Goal: Contribute content: Add original content to the website for others to see

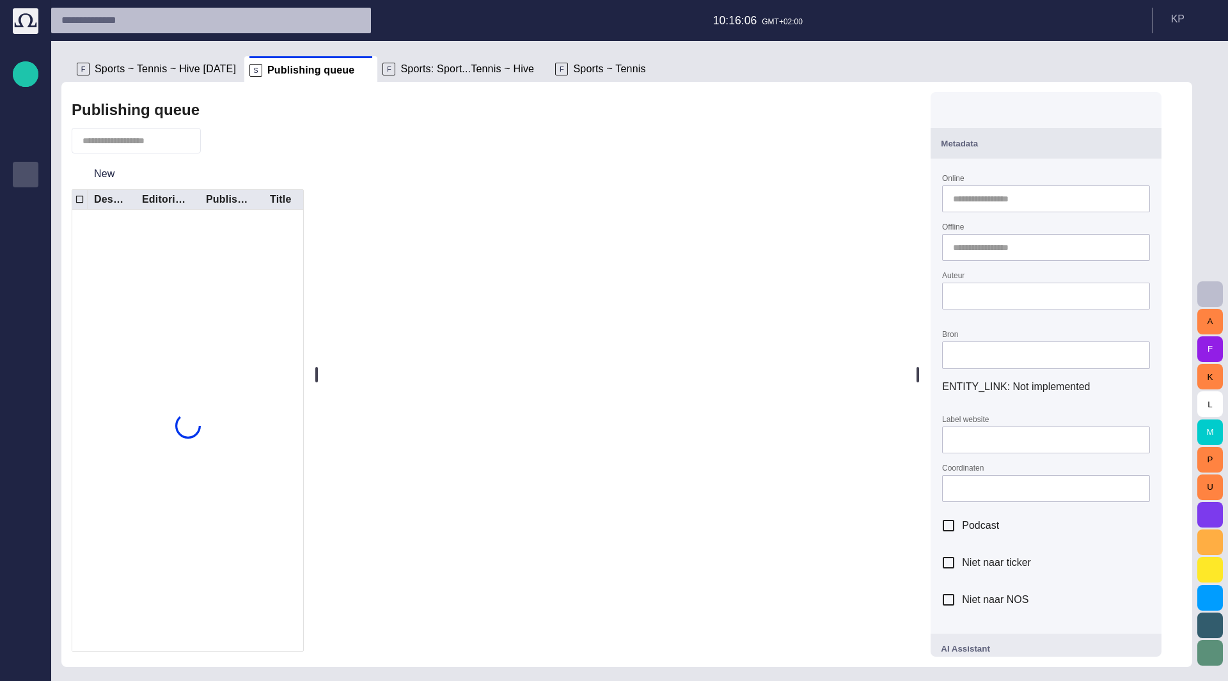
click at [415, 68] on span "Sports: Sport...Tennis ~ Hive" at bounding box center [467, 69] width 134 height 13
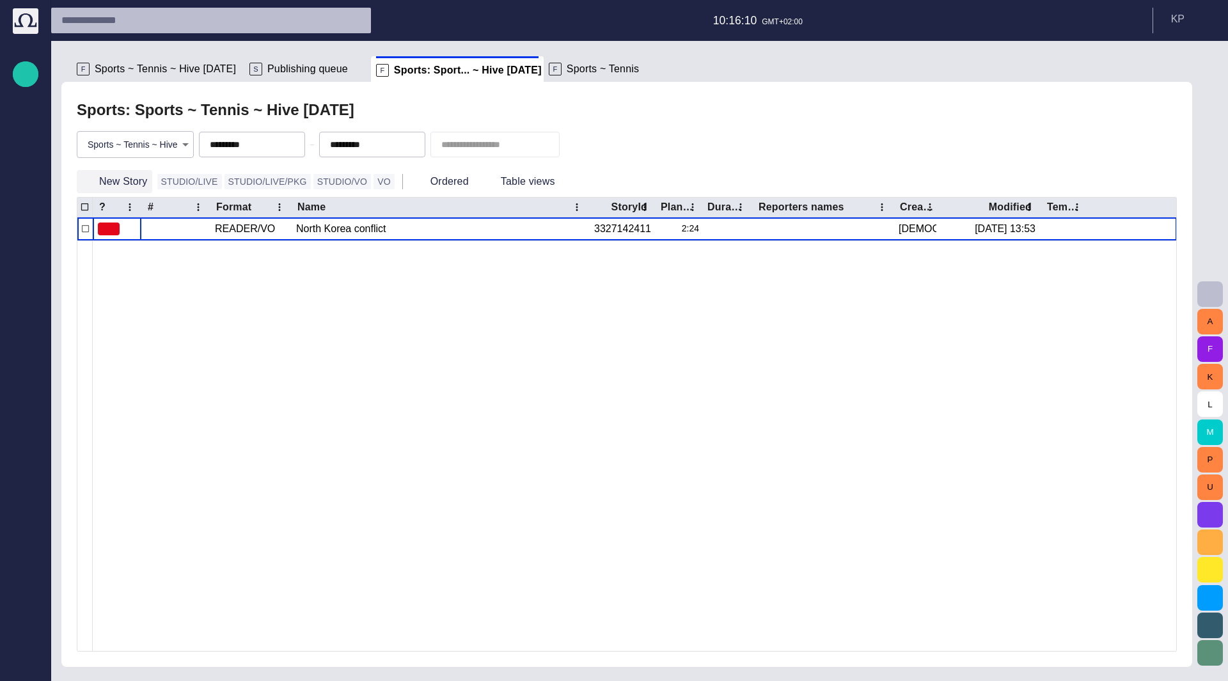
click at [130, 184] on button "New Story" at bounding box center [114, 181] width 75 height 23
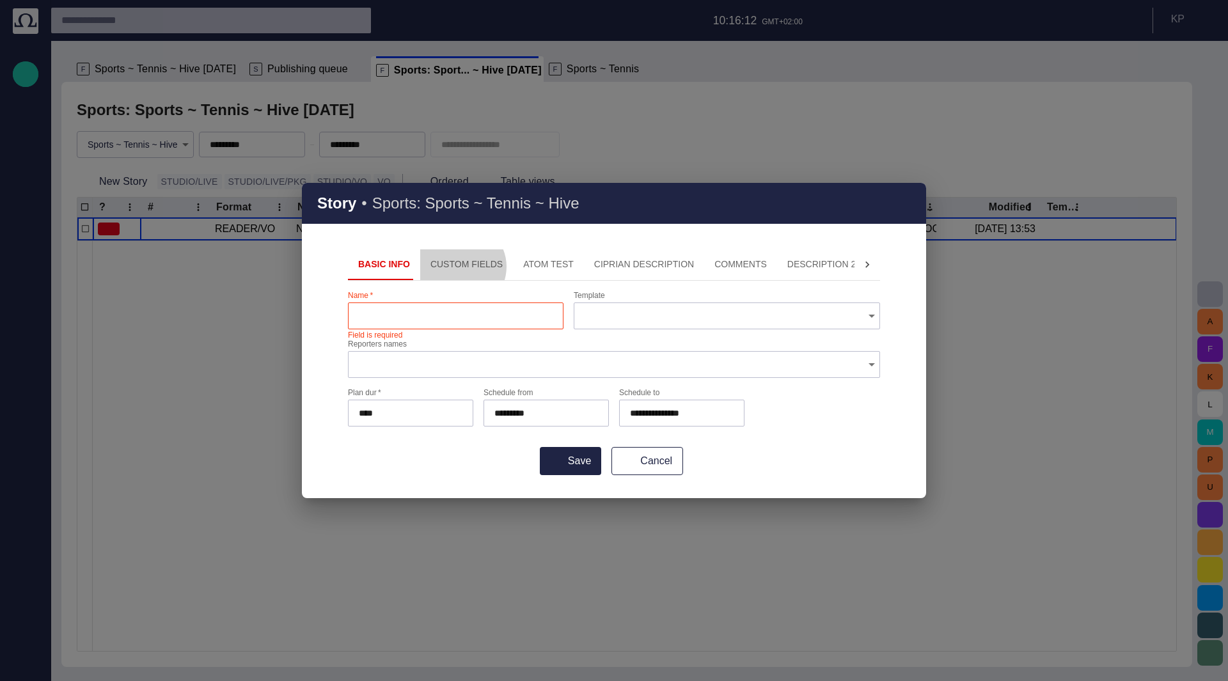
click at [454, 267] on button "Custom Fields" at bounding box center [466, 264] width 93 height 31
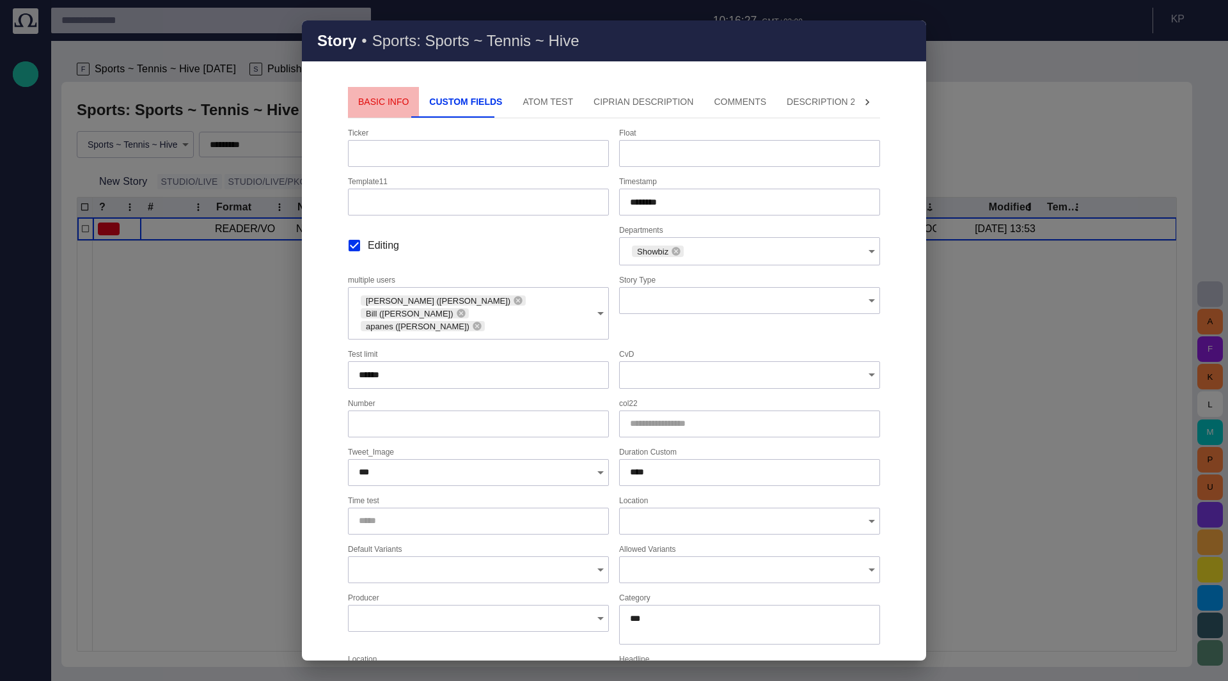
click at [384, 104] on button "Basic Info" at bounding box center [383, 102] width 71 height 31
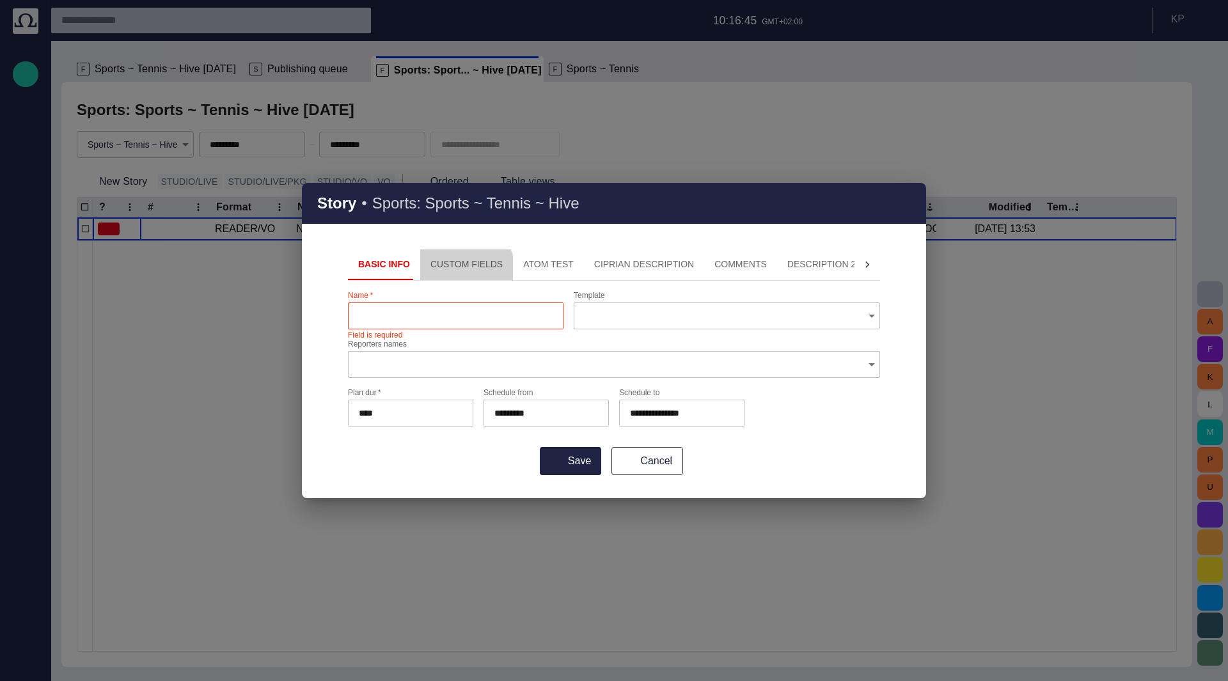
click at [458, 270] on button "Custom Fields" at bounding box center [466, 264] width 93 height 31
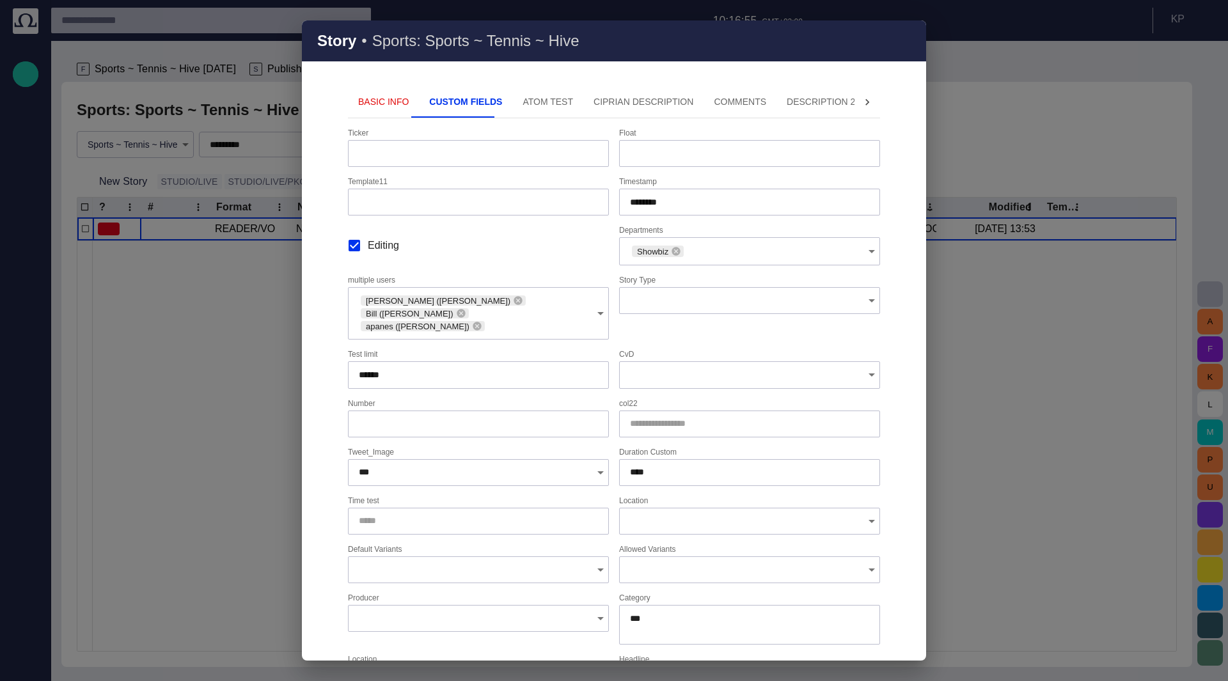
click at [706, 372] on div at bounding box center [749, 374] width 261 height 27
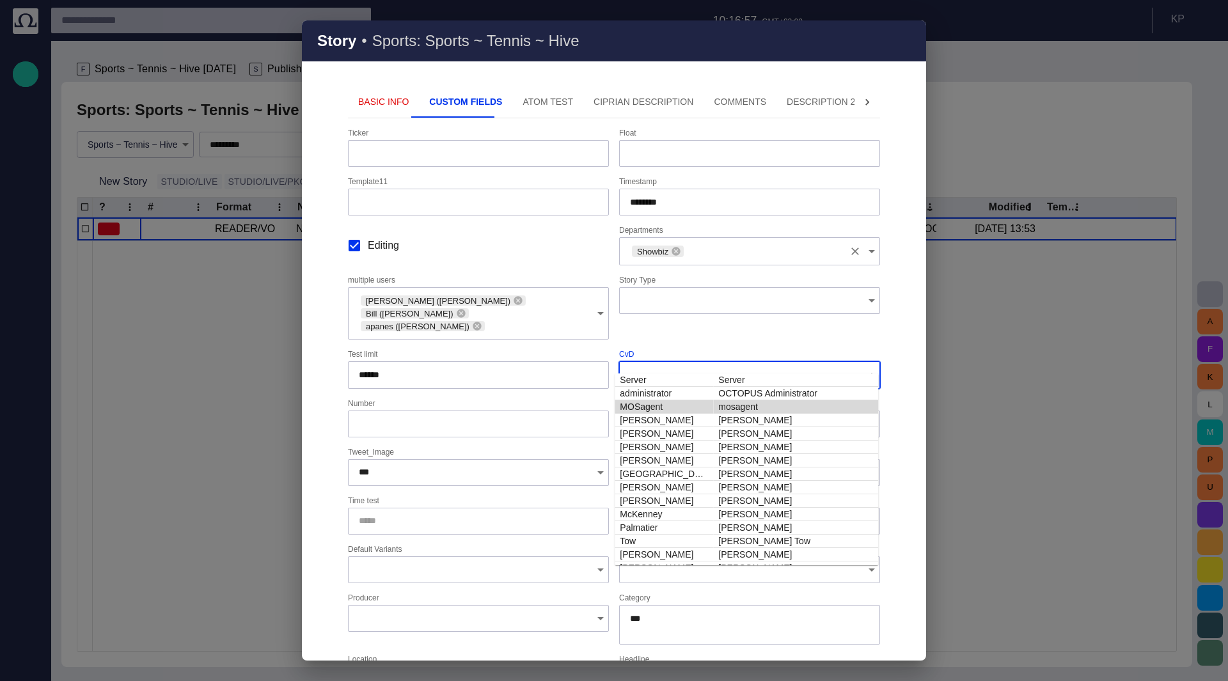
click at [709, 251] on input "Departments" at bounding box center [765, 251] width 158 height 13
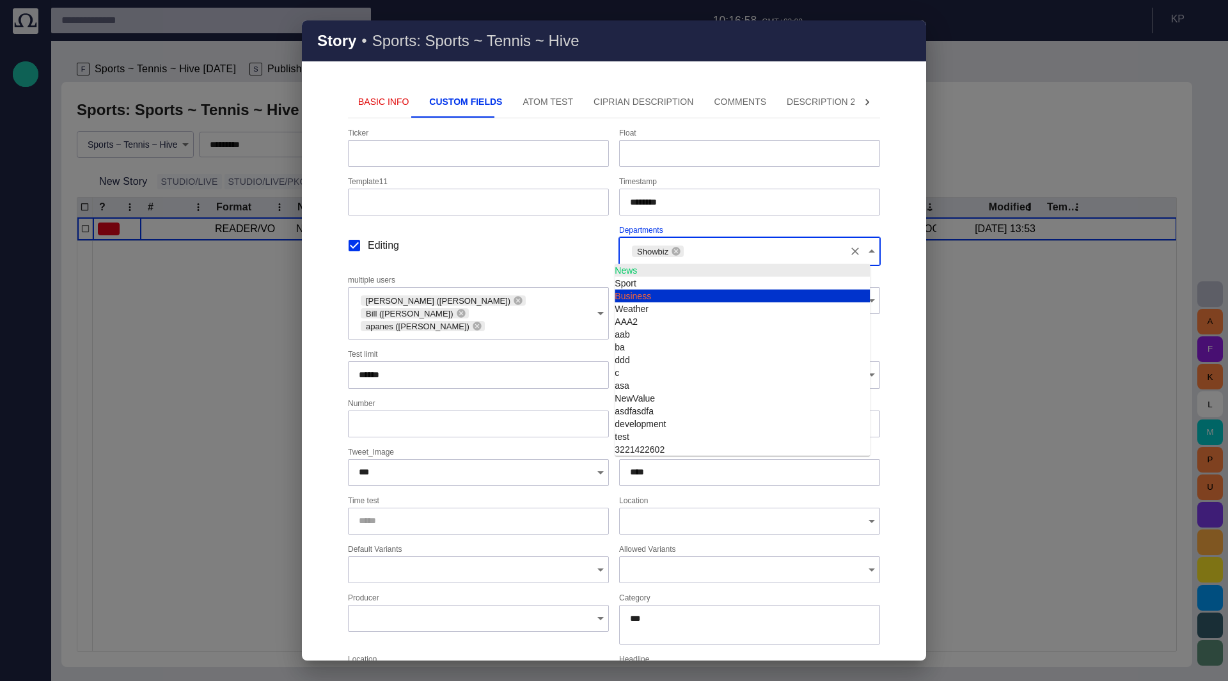
click at [760, 224] on div "Ticker Float *** Template11 Timestamp ******** Editing Departments Showbiz mult…" at bounding box center [614, 511] width 532 height 765
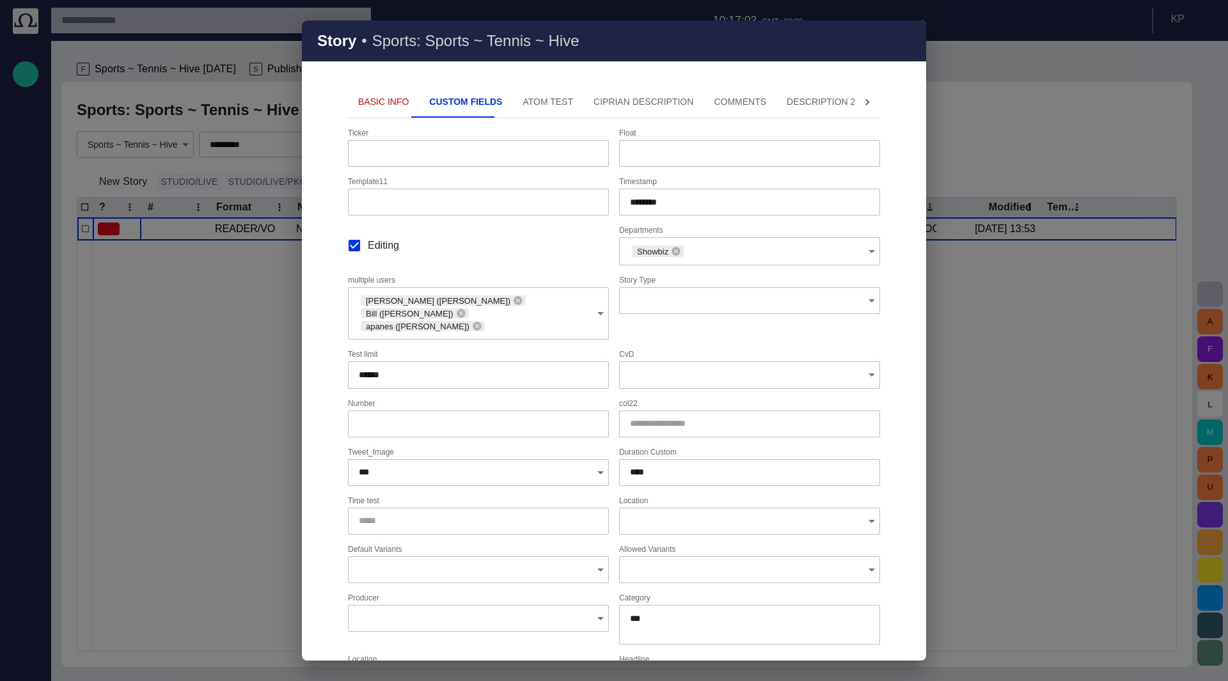
click at [385, 113] on button "Basic Info" at bounding box center [383, 102] width 71 height 31
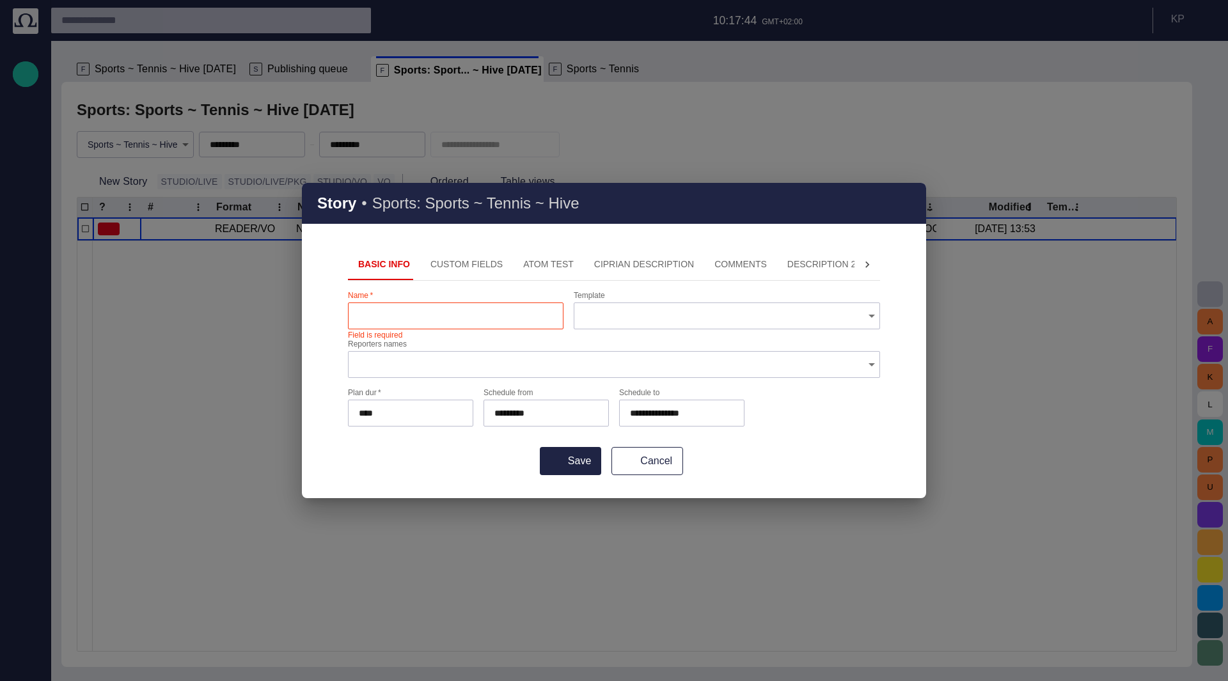
click at [817, 400] on div "**********" at bounding box center [614, 361] width 532 height 141
click at [470, 269] on button "Custom Fields" at bounding box center [466, 264] width 93 height 31
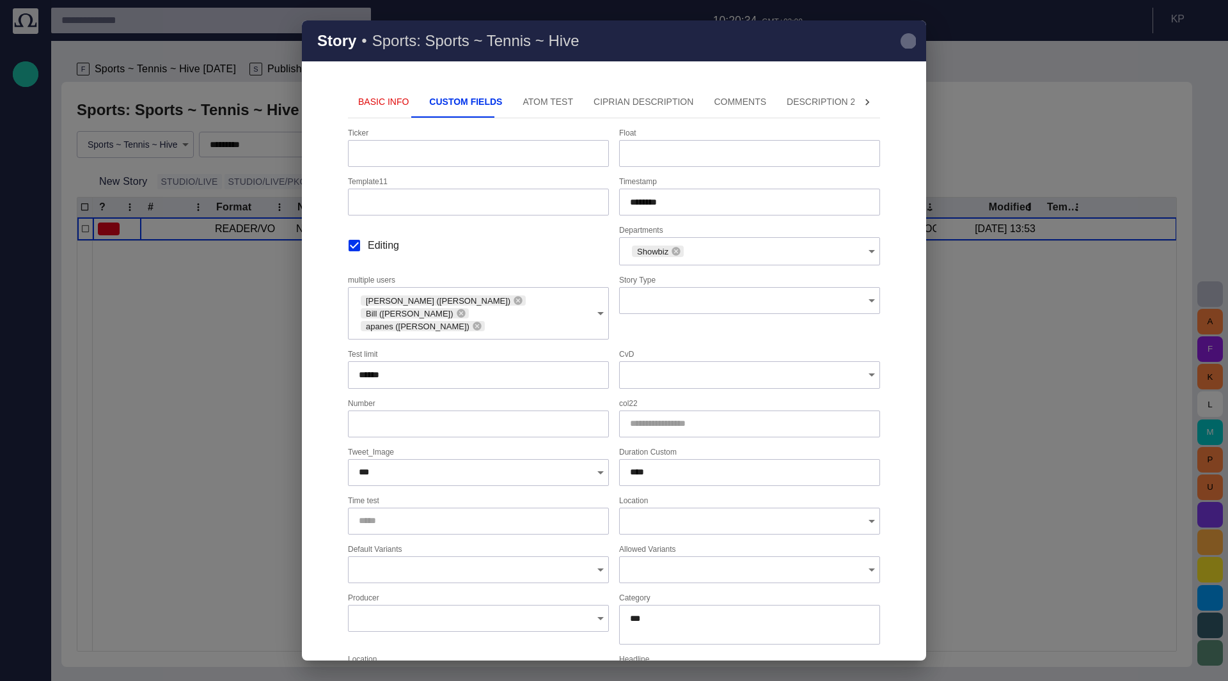
click at [912, 43] on span "button" at bounding box center [908, 40] width 15 height 15
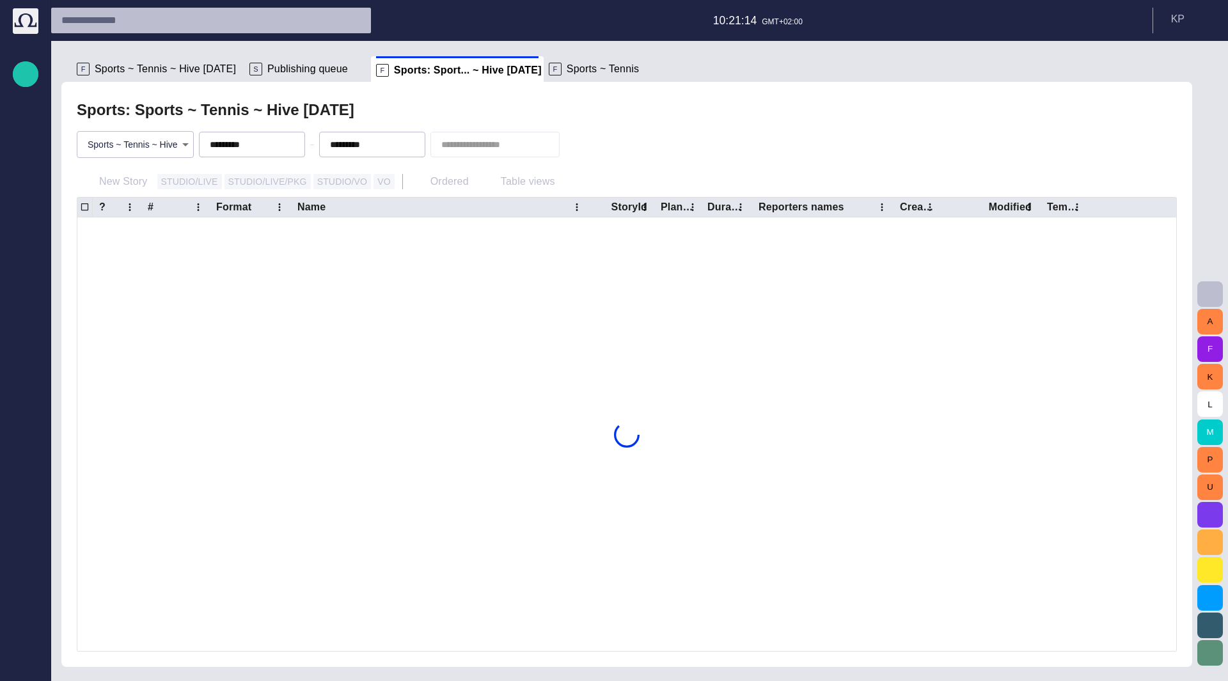
click at [300, 75] on span "Publishing queue" at bounding box center [307, 69] width 81 height 13
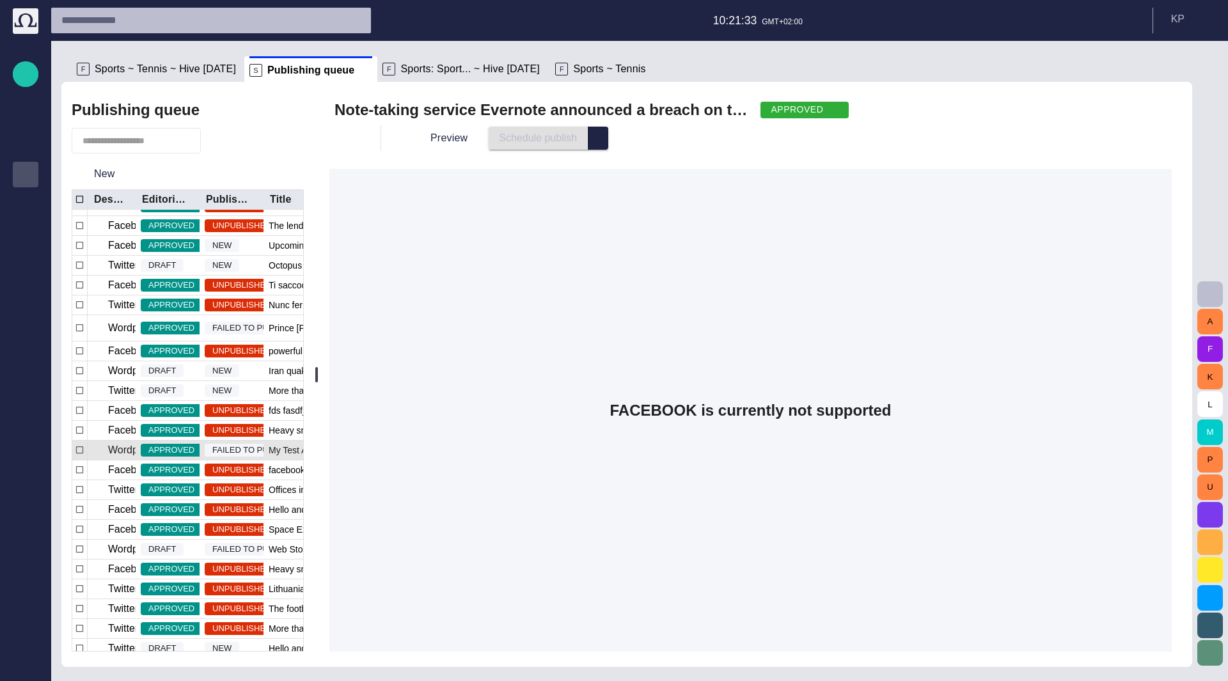
scroll to position [440, 0]
click at [113, 372] on p "Wordpress Reunion" at bounding box center [153, 370] width 90 height 15
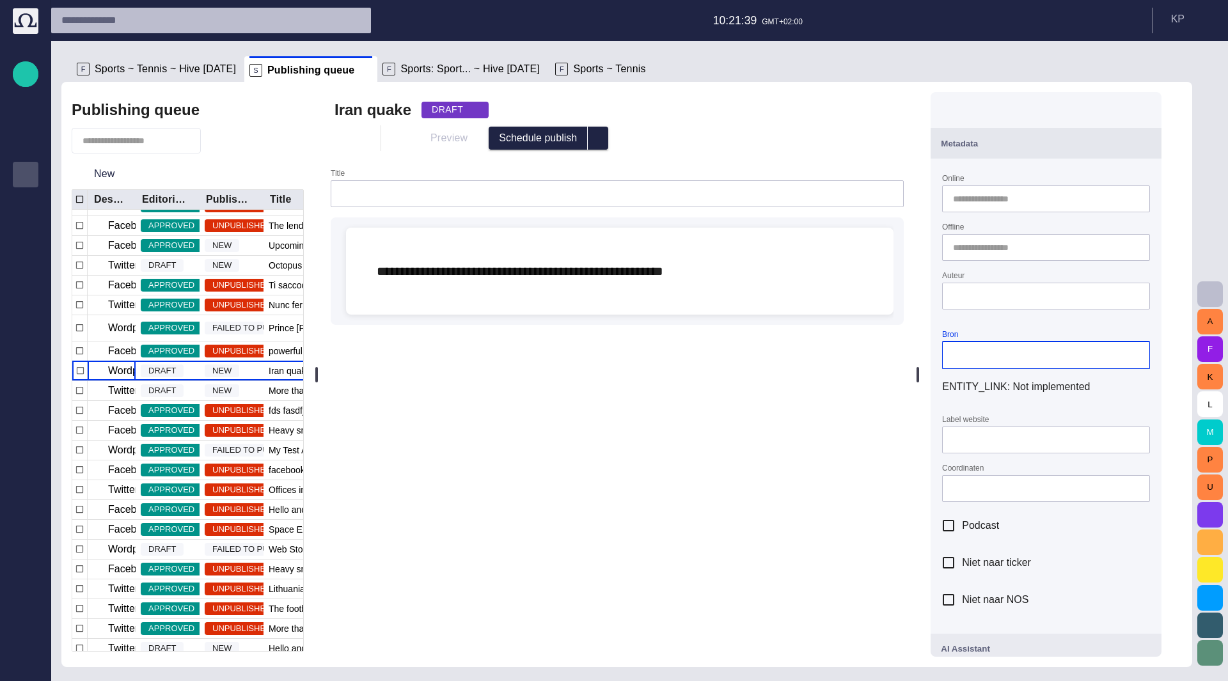
click at [1034, 354] on input "Bron" at bounding box center [1046, 355] width 186 height 13
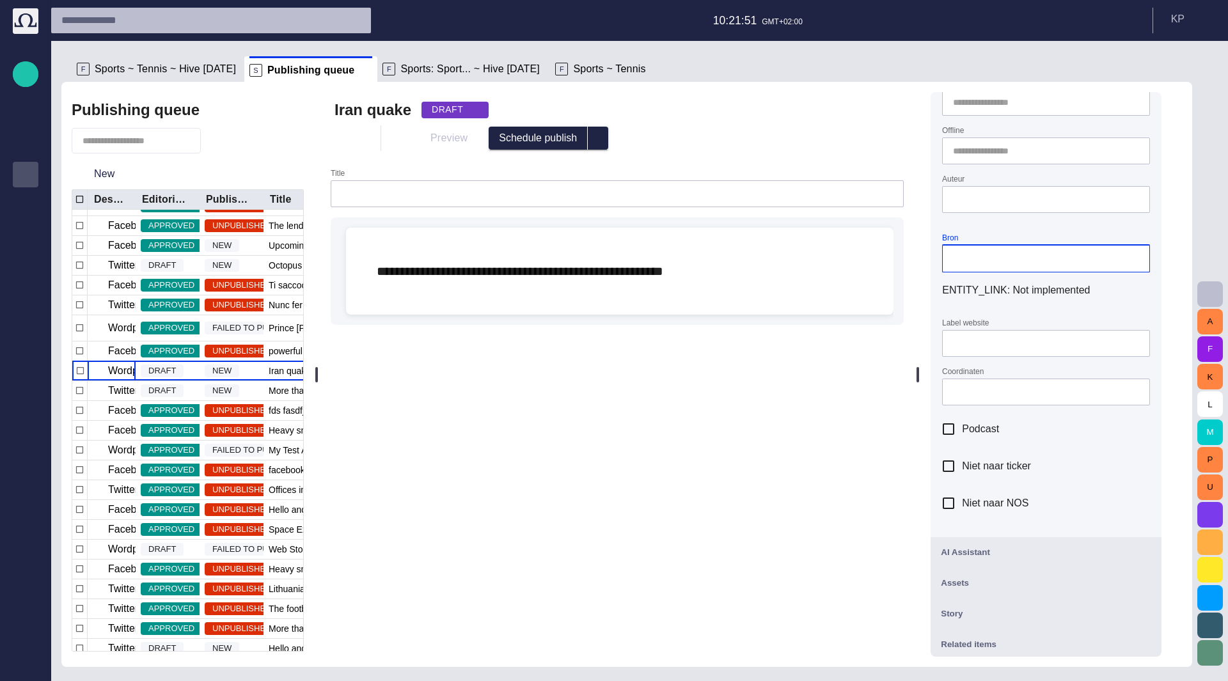
scroll to position [0, 0]
